Goal: Navigation & Orientation: Find specific page/section

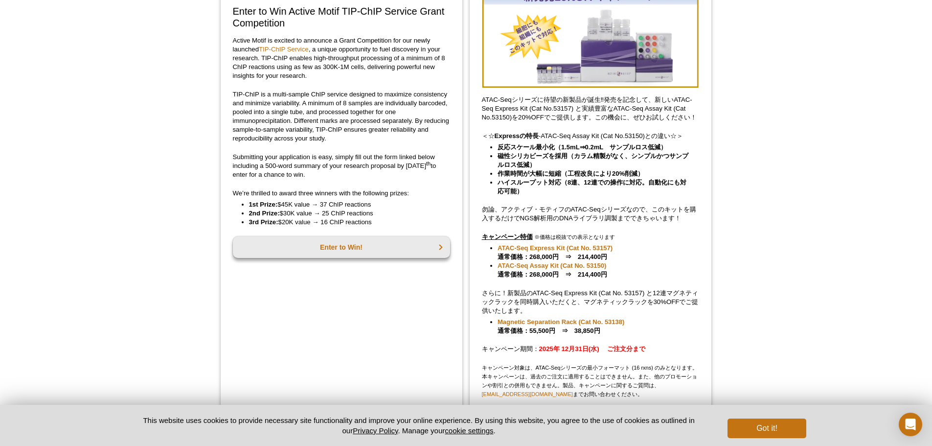
scroll to position [245, 0]
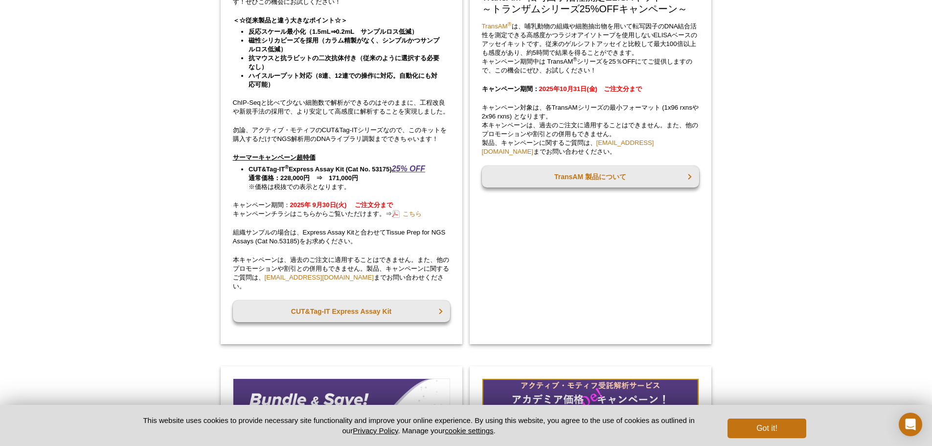
scroll to position [587, 0]
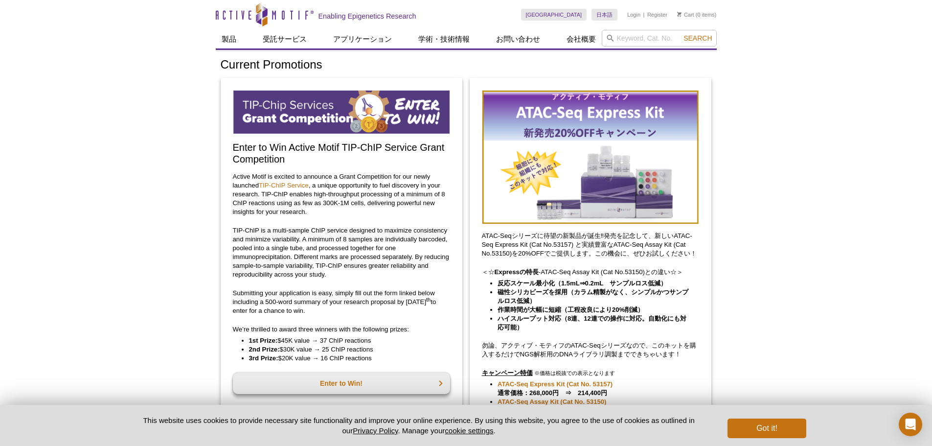
scroll to position [565, 0]
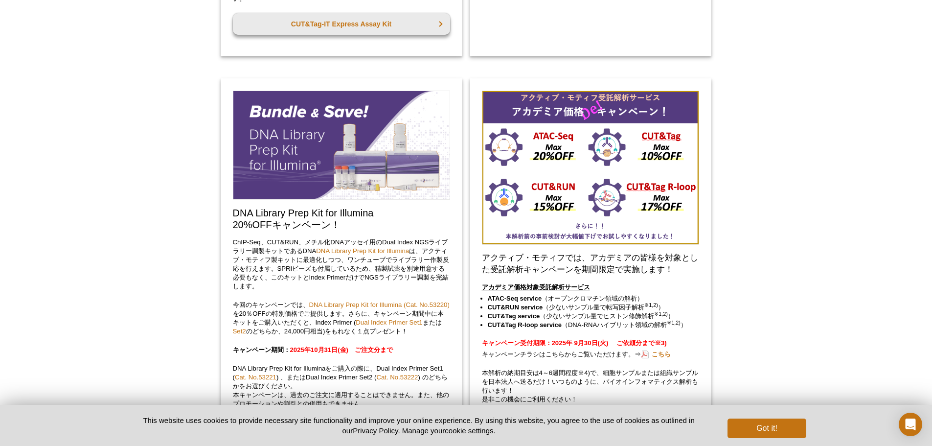
scroll to position [992, 0]
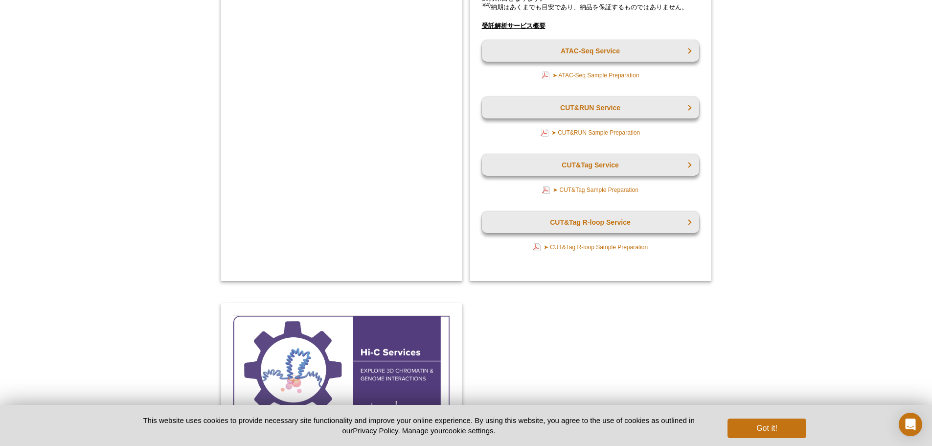
scroll to position [1713, 0]
